Goal: Task Accomplishment & Management: Manage account settings

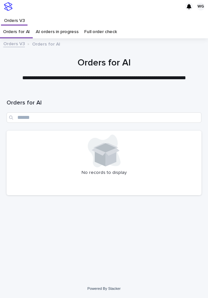
click at [87, 149] on div at bounding box center [103, 151] width 187 height 33
click at [37, 185] on div at bounding box center [103, 188] width 187 height 7
click at [43, 181] on div "No records to display" at bounding box center [104, 163] width 195 height 65
click at [5, 95] on div "Loading... Saving… Loading... Saving… Orders for AI No records to display" at bounding box center [104, 177] width 202 height 172
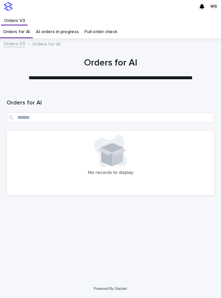
click at [39, 163] on div at bounding box center [110, 151] width 200 height 33
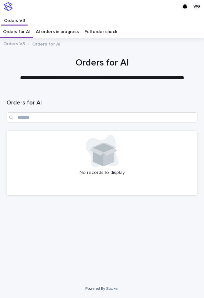
click at [18, 169] on div "No records to display" at bounding box center [102, 163] width 190 height 65
click at [129, 143] on div at bounding box center [101, 151] width 183 height 33
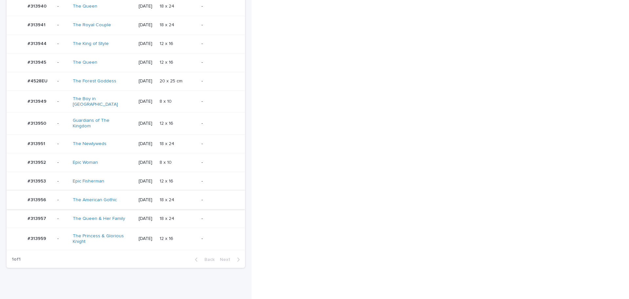
scroll to position [417, 0]
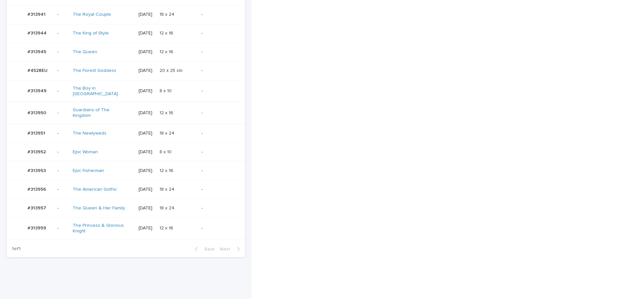
click at [176, 204] on p "18 x 24" at bounding box center [168, 207] width 16 height 7
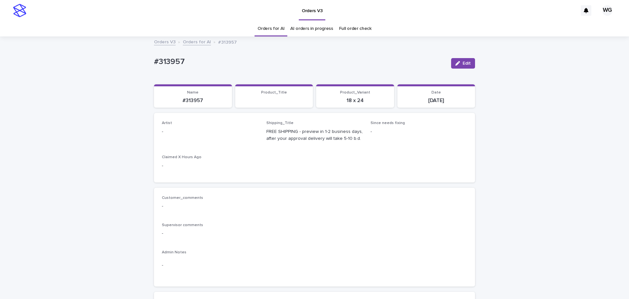
click at [203, 63] on span "Edit" at bounding box center [467, 63] width 8 height 5
type input "**"
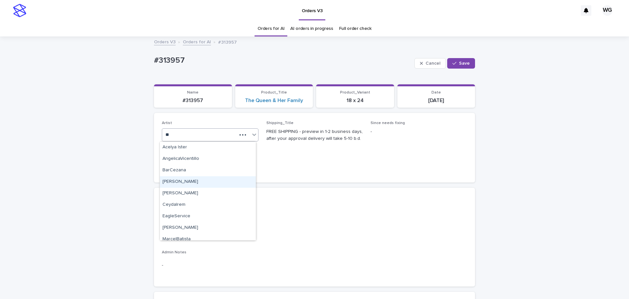
click at [180, 179] on div "Cel Gamora" at bounding box center [208, 181] width 96 height 11
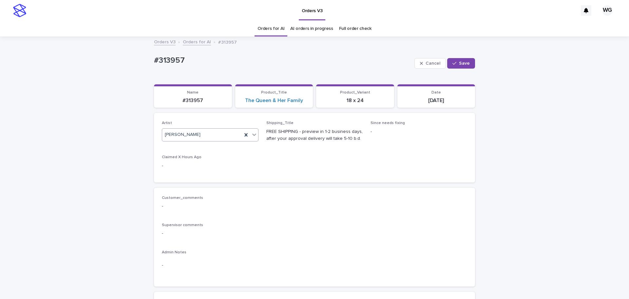
click at [203, 61] on span "Save" at bounding box center [464, 63] width 11 height 5
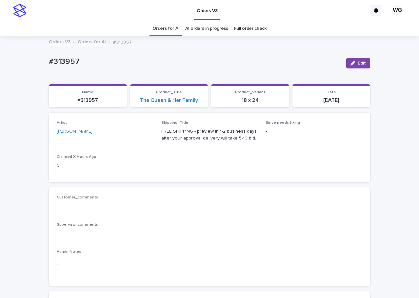
click at [64, 62] on p "#313957" at bounding box center [195, 62] width 292 height 10
copy div "#313957 Edit Sorry, there was an error saving your record. Please try again. Pl…"
click at [151, 97] on div "Product_Title The Queen & Her Family" at bounding box center [169, 97] width 70 height 14
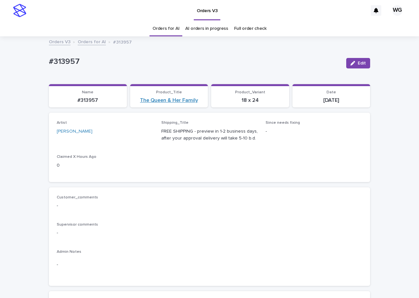
click at [151, 99] on link "The Queen & Her Family" at bounding box center [169, 100] width 58 height 6
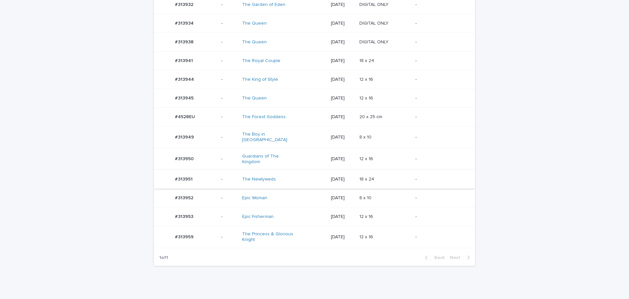
scroll to position [205, 0]
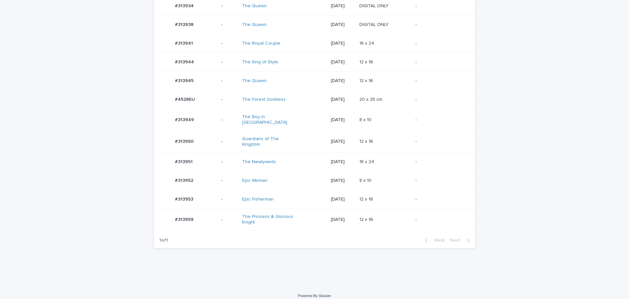
click at [389, 190] on td "12 x 16 12 x 16" at bounding box center [385, 199] width 56 height 19
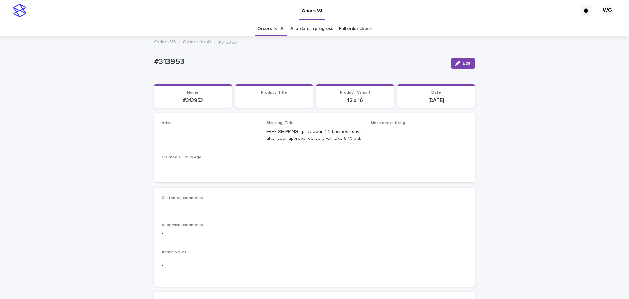
click at [453, 66] on button "Edit" at bounding box center [463, 63] width 24 height 10
type input "**"
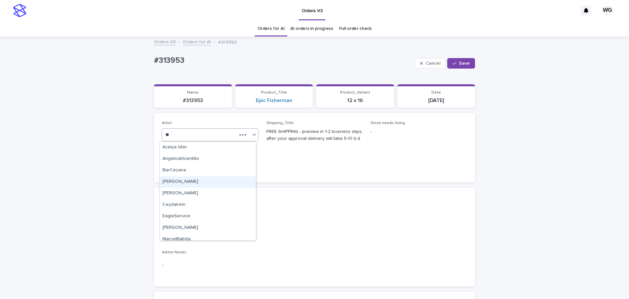
click at [189, 184] on div "Cel Gamora" at bounding box center [208, 181] width 96 height 11
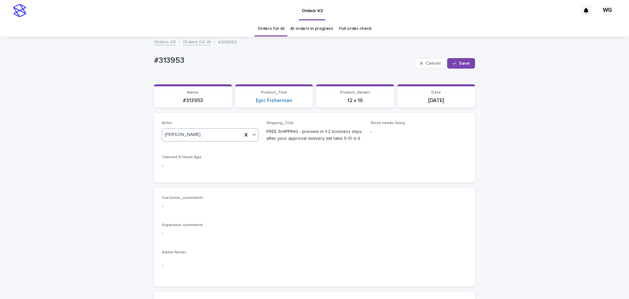
click at [454, 64] on icon "button" at bounding box center [455, 63] width 4 height 5
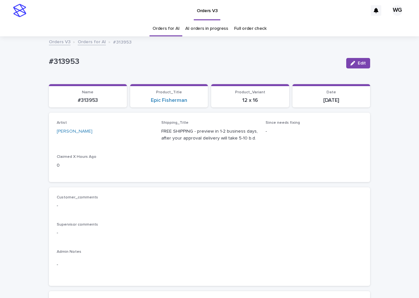
click at [75, 64] on p "#313953" at bounding box center [195, 62] width 292 height 10
copy div "#313953 Edit Sorry, there was an error saving your record. Please try again. Pl…"
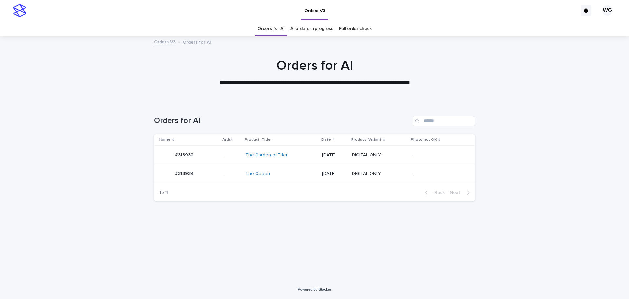
click at [377, 173] on p "DIGITAL ONLY" at bounding box center [367, 173] width 30 height 7
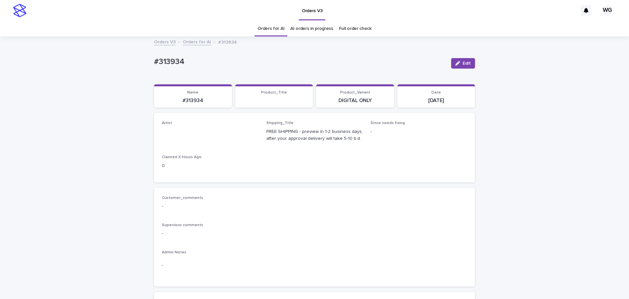
click at [468, 62] on span "Edit" at bounding box center [467, 63] width 8 height 5
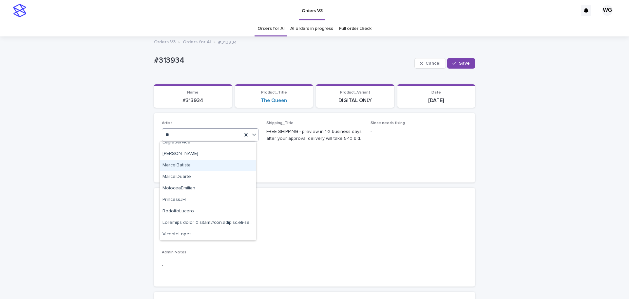
type input "***"
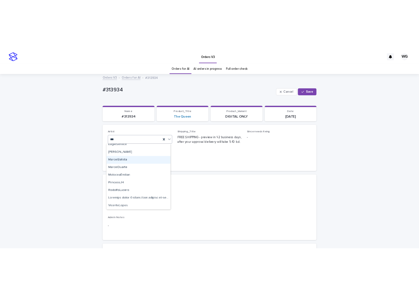
scroll to position [0, 0]
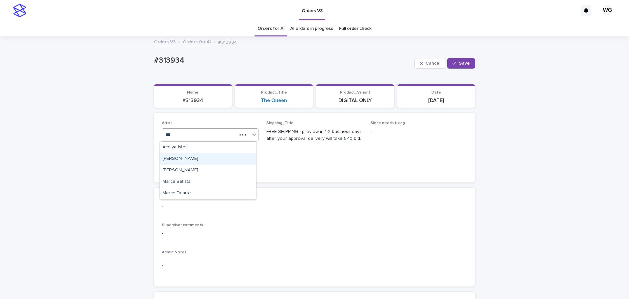
click at [196, 157] on div "[PERSON_NAME]" at bounding box center [208, 158] width 96 height 11
click at [461, 61] on span "Save" at bounding box center [464, 63] width 11 height 5
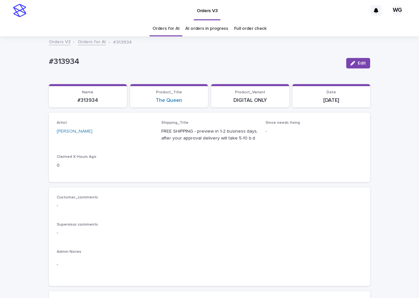
click at [75, 60] on p "#313934" at bounding box center [195, 62] width 292 height 10
copy div "#313934 Edit Sorry, there was an error saving your record. Please try again. Pl…"
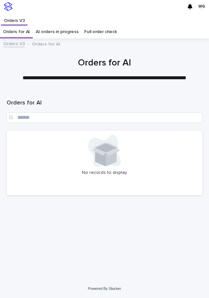
drag, startPoint x: 0, startPoint y: 0, endPoint x: 55, endPoint y: 31, distance: 62.8
click at [55, 31] on link "AI orders in progress" at bounding box center [57, 31] width 43 height 13
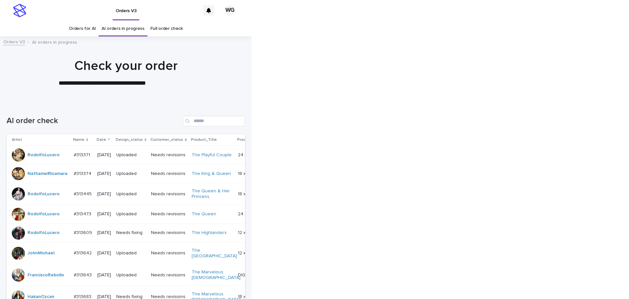
scroll to position [21, 0]
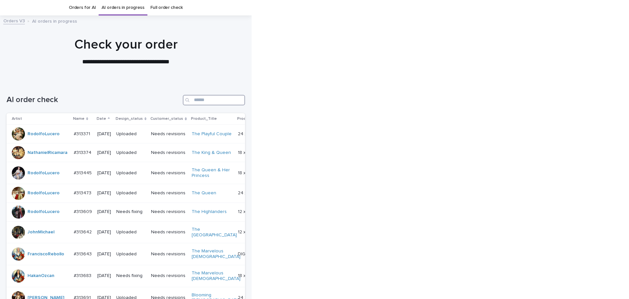
click at [209, 103] on input "Search" at bounding box center [214, 100] width 62 height 10
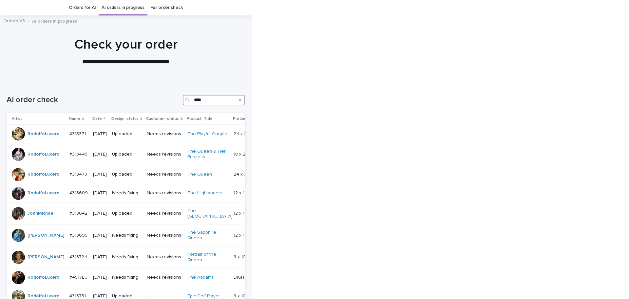
type input "*****"
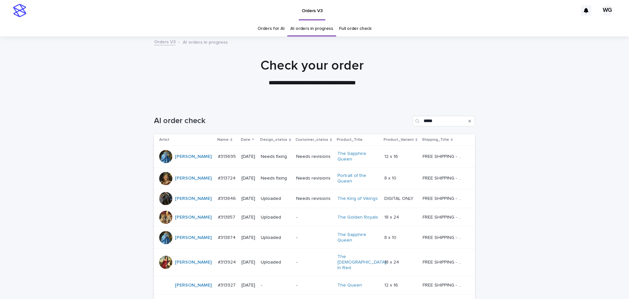
scroll to position [99, 0]
